Goal: Information Seeking & Learning: Learn about a topic

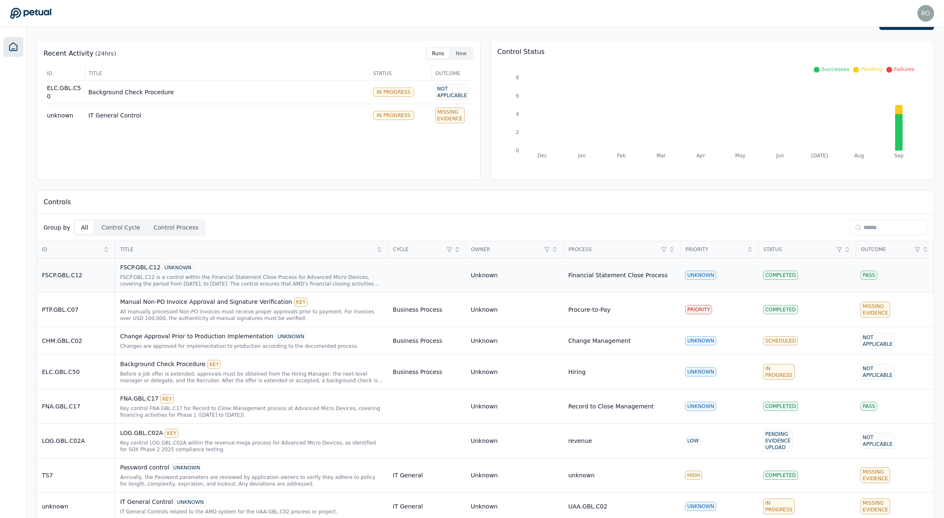
scroll to position [35, 0]
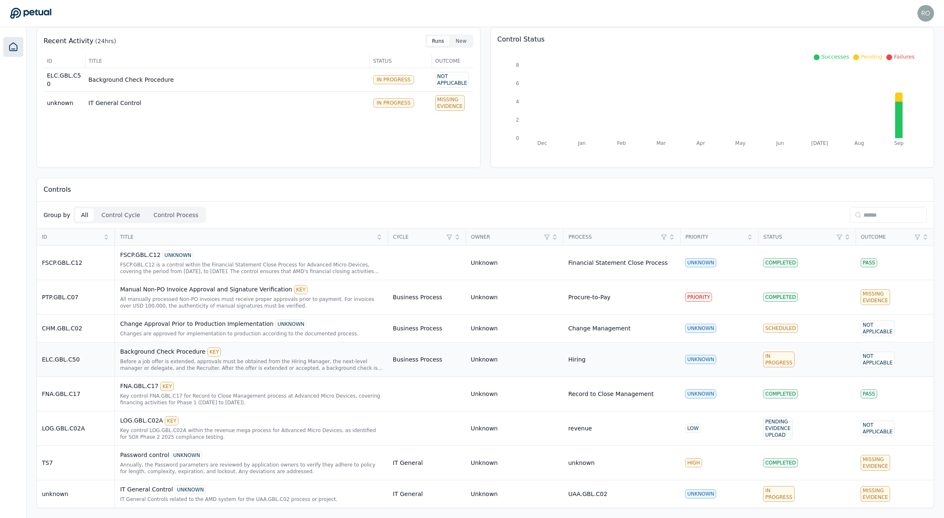
click at [170, 348] on div "Background Check Procedure KEY" at bounding box center [251, 351] width 263 height 9
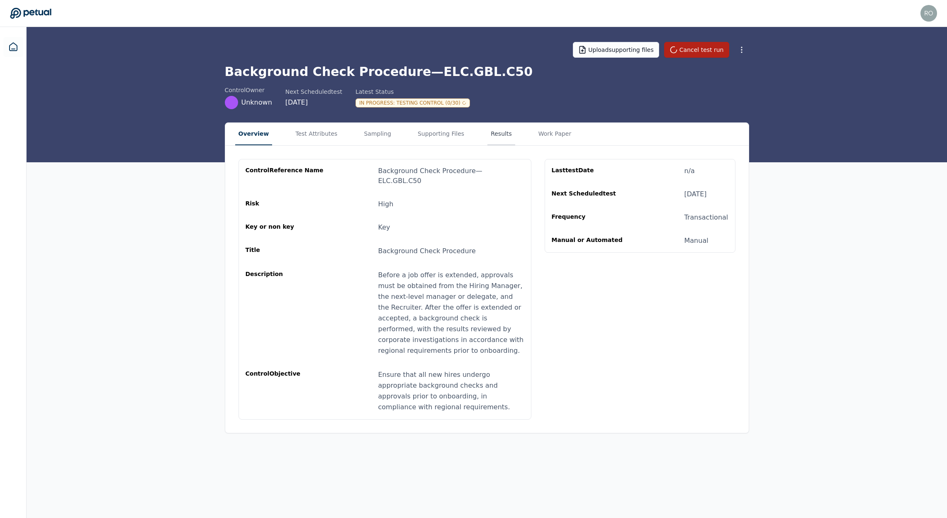
click at [487, 136] on button "Results" at bounding box center [501, 134] width 28 height 22
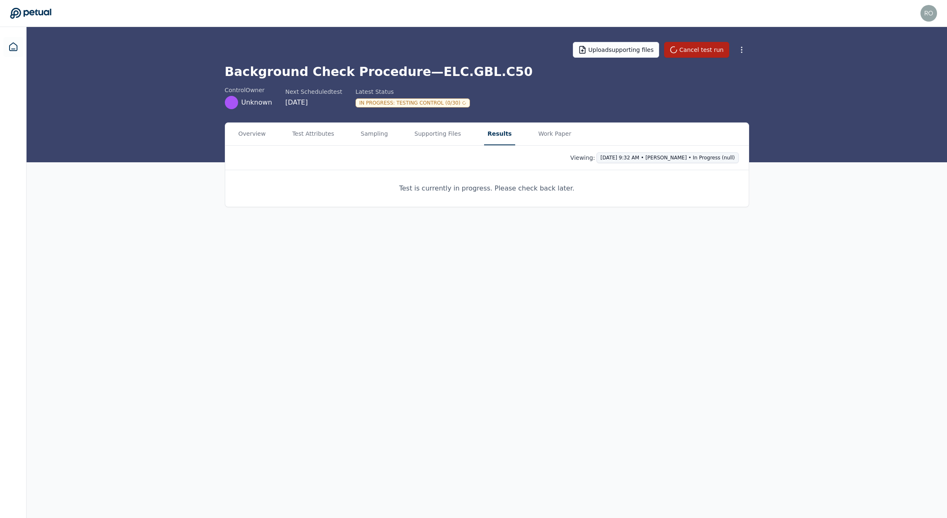
click at [688, 156] on html "[PERSON_NAME][EMAIL_ADDRESS] [PERSON_NAME][EMAIL_ADDRESS] Sign out Upload suppo…" at bounding box center [473, 259] width 947 height 518
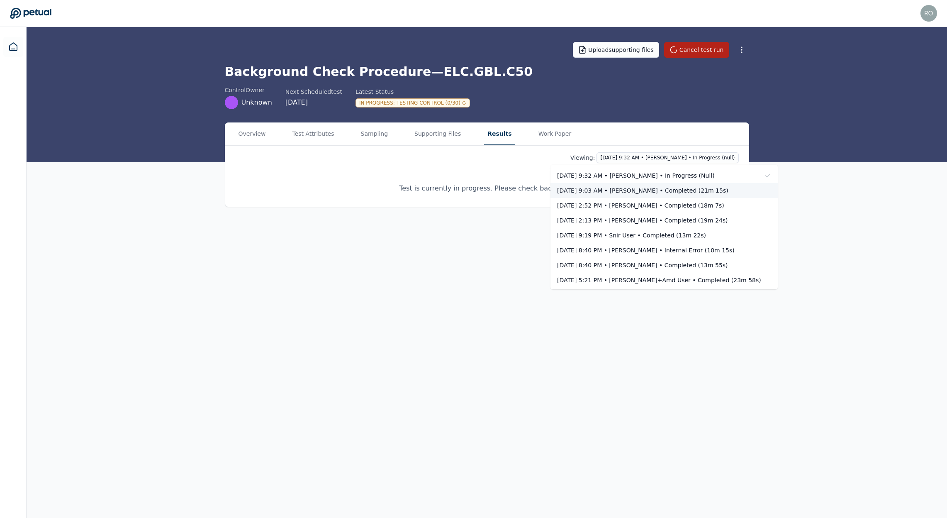
click at [661, 191] on div "[DATE] 9:03 AM • [PERSON_NAME] • Completed (21m 15s)" at bounding box center [659, 190] width 204 height 8
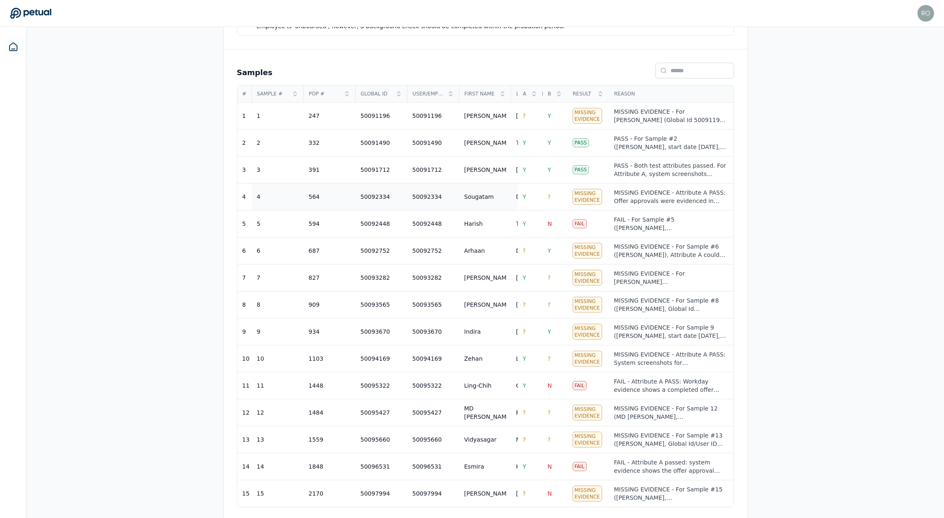
scroll to position [252, 0]
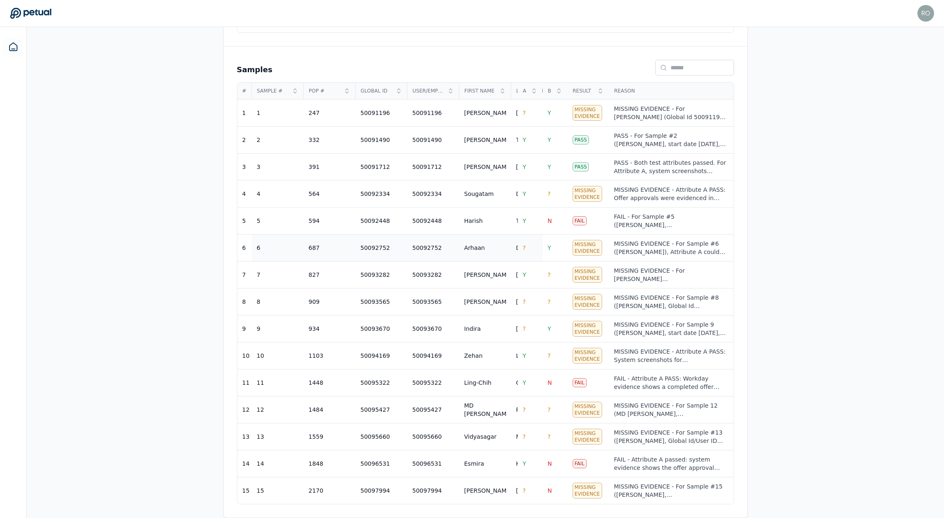
click at [520, 248] on td "?" at bounding box center [530, 247] width 25 height 27
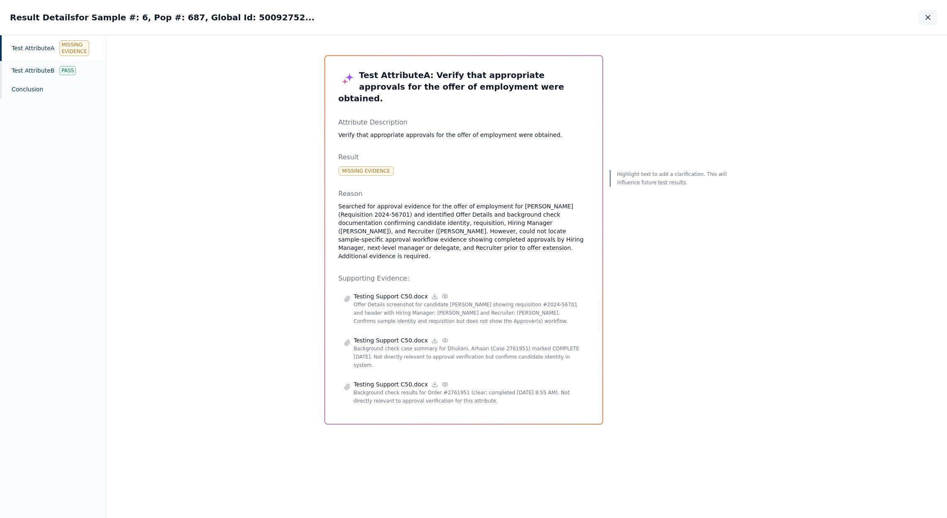
click at [925, 22] on button "button" at bounding box center [928, 17] width 18 height 15
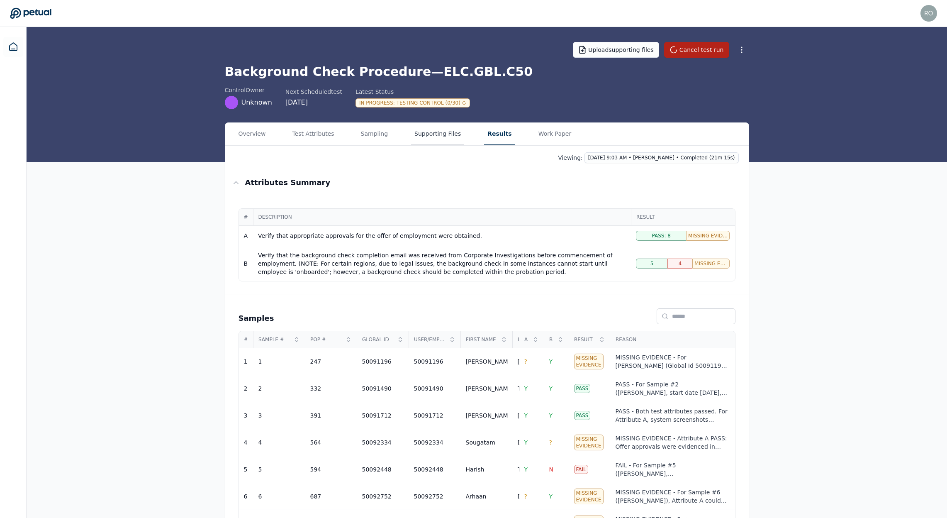
click at [424, 134] on button "Supporting Files" at bounding box center [437, 134] width 53 height 22
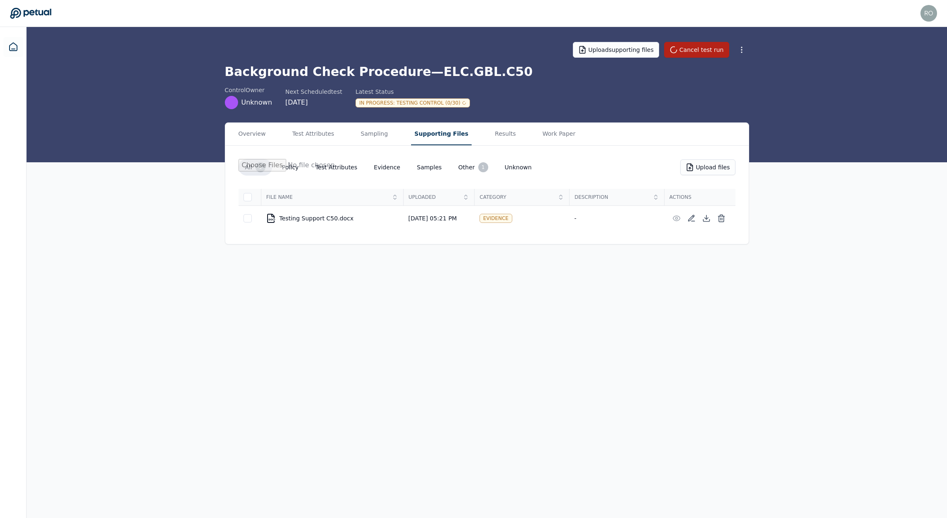
click at [43, 12] on icon at bounding box center [30, 13] width 41 height 12
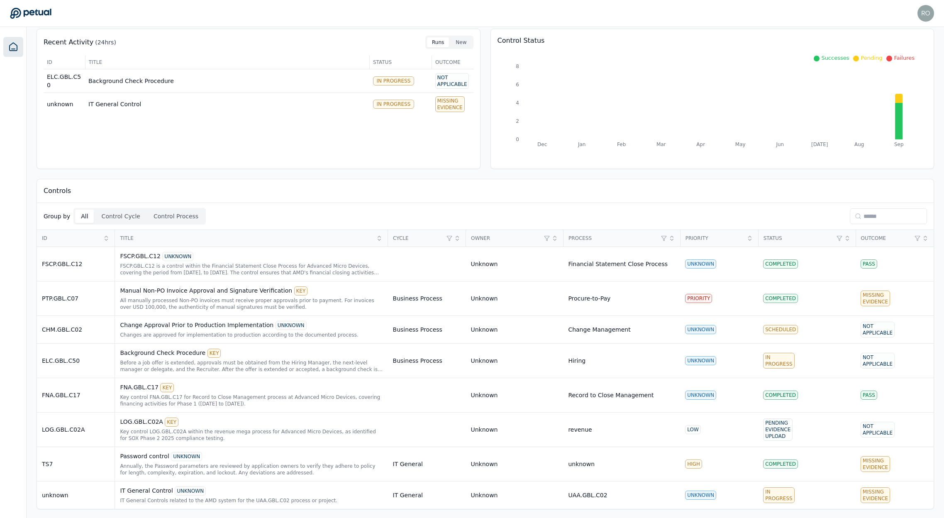
scroll to position [35, 0]
click at [152, 489] on div "IT General Control UNKNOWN" at bounding box center [251, 489] width 263 height 9
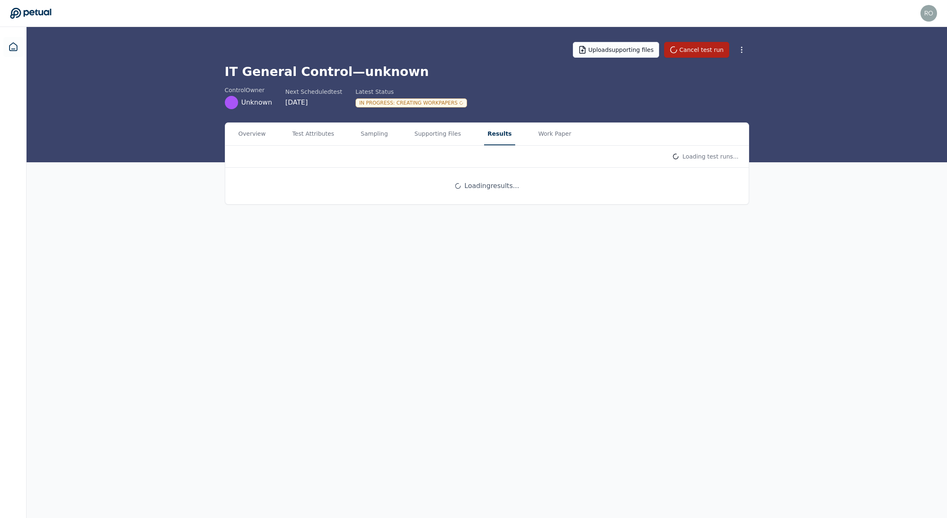
click at [484, 133] on button "Results" at bounding box center [499, 134] width 31 height 22
click at [669, 157] on html "[PERSON_NAME][EMAIL_ADDRESS] [PERSON_NAME][EMAIL_ADDRESS] Sign out Upload suppo…" at bounding box center [473, 259] width 947 height 518
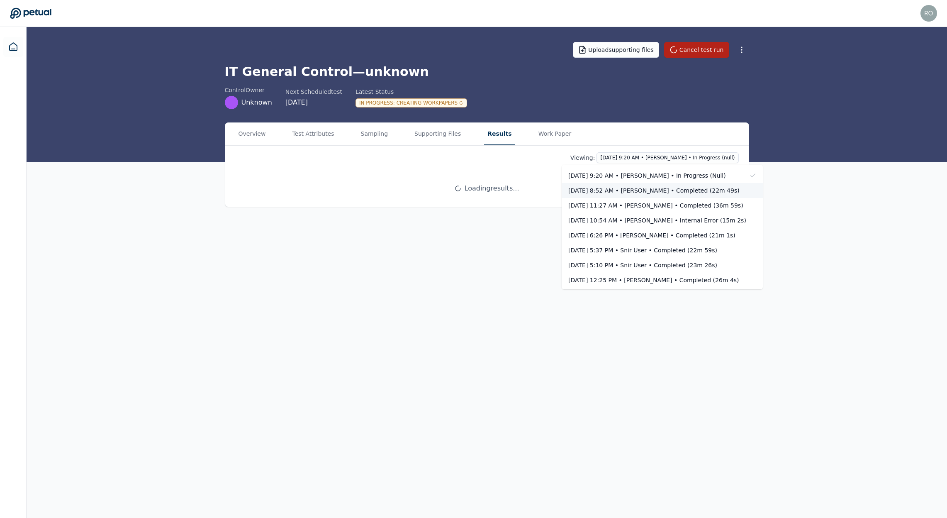
click at [631, 187] on div "[DATE] 8:52 AM • [PERSON_NAME] • Completed (22m 49s)" at bounding box center [657, 190] width 178 height 8
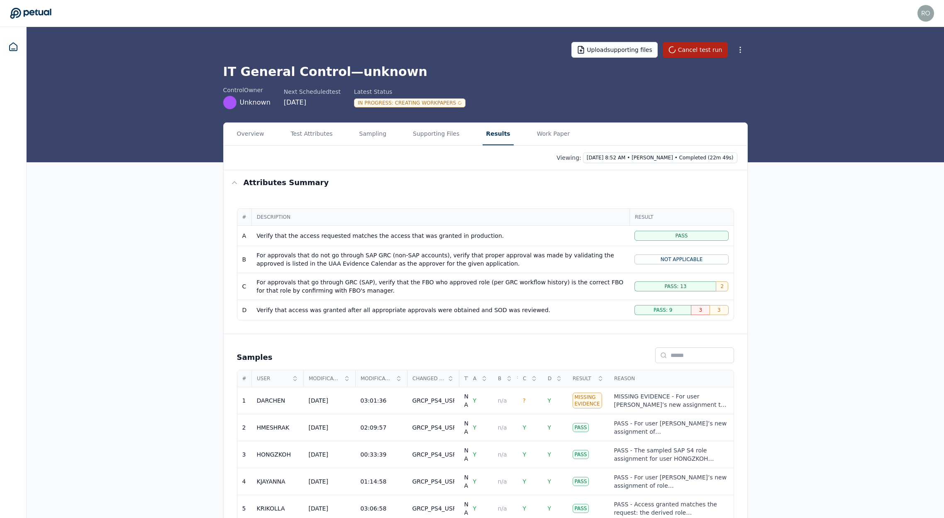
click at [25, 12] on icon at bounding box center [30, 13] width 41 height 12
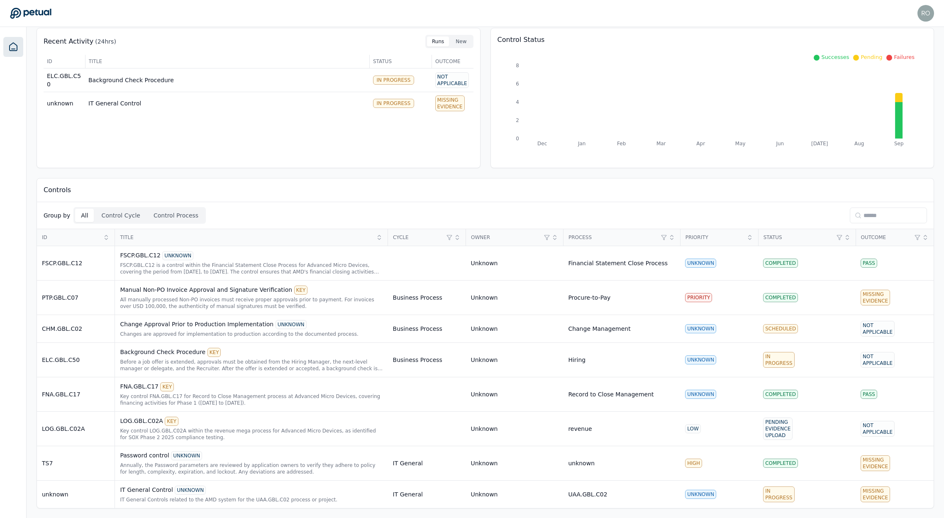
scroll to position [35, 0]
click at [129, 423] on div "LOG.GBL.C02A KEY" at bounding box center [251, 420] width 263 height 9
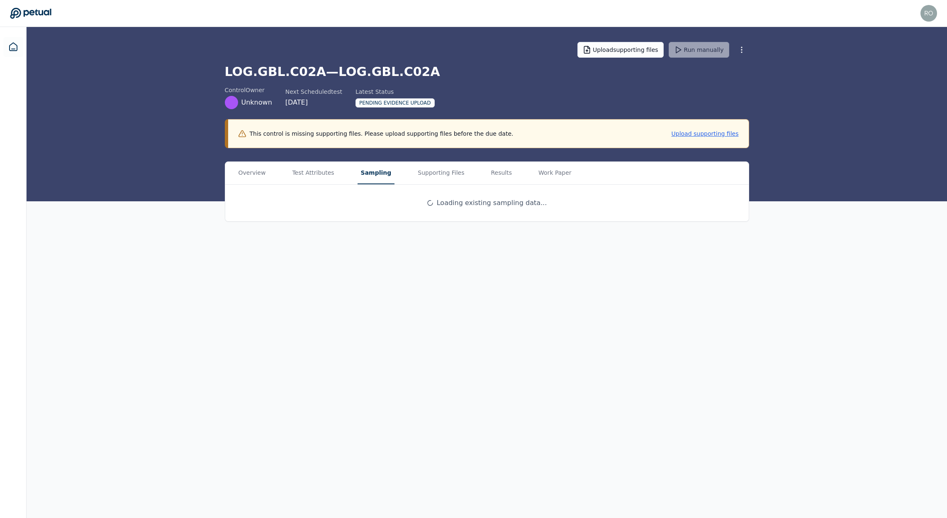
click at [371, 173] on button "Sampling" at bounding box center [376, 173] width 37 height 22
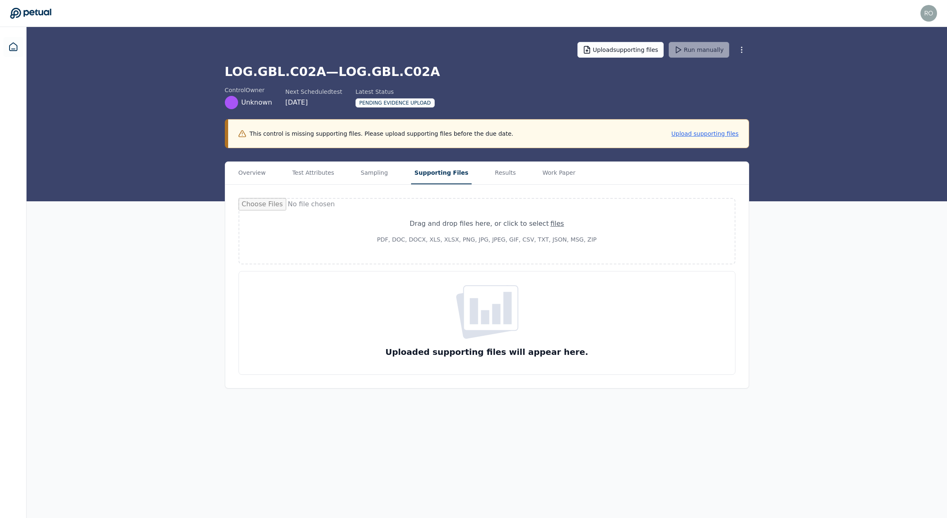
click at [426, 169] on button "Supporting Files" at bounding box center [441, 173] width 61 height 22
click at [494, 171] on button "Results" at bounding box center [505, 173] width 28 height 22
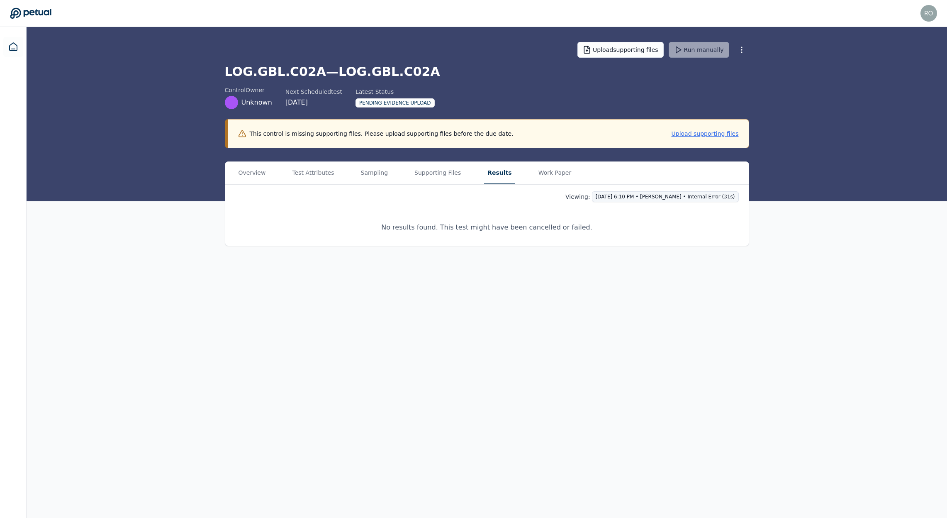
click at [650, 194] on html "[PERSON_NAME][EMAIL_ADDRESS] [PERSON_NAME][EMAIL_ADDRESS] Sign out Upload suppo…" at bounding box center [473, 259] width 947 height 518
click at [616, 181] on html "[PERSON_NAME][EMAIL_ADDRESS] [PERSON_NAME][EMAIL_ADDRESS] Sign out Upload suppo…" at bounding box center [473, 259] width 947 height 518
